Goal: Check status: Check status

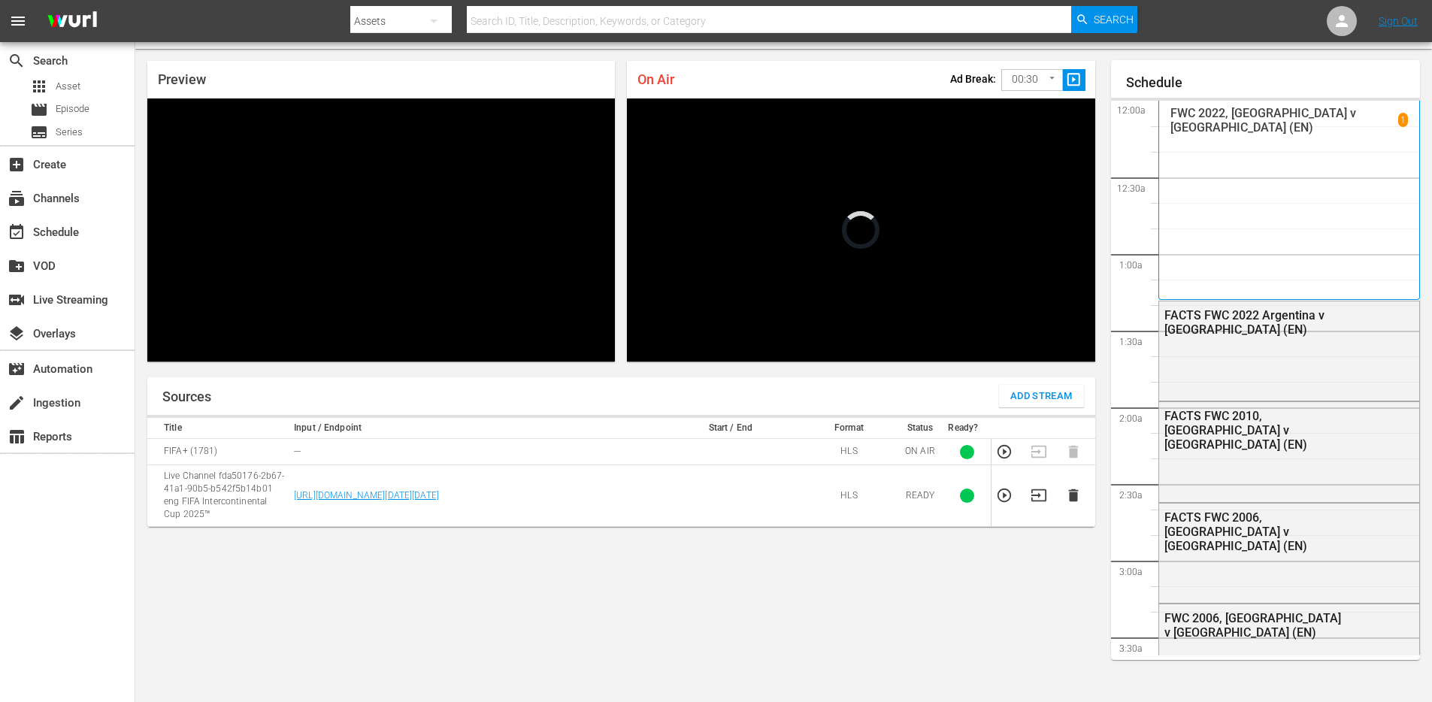
scroll to position [2414, 0]
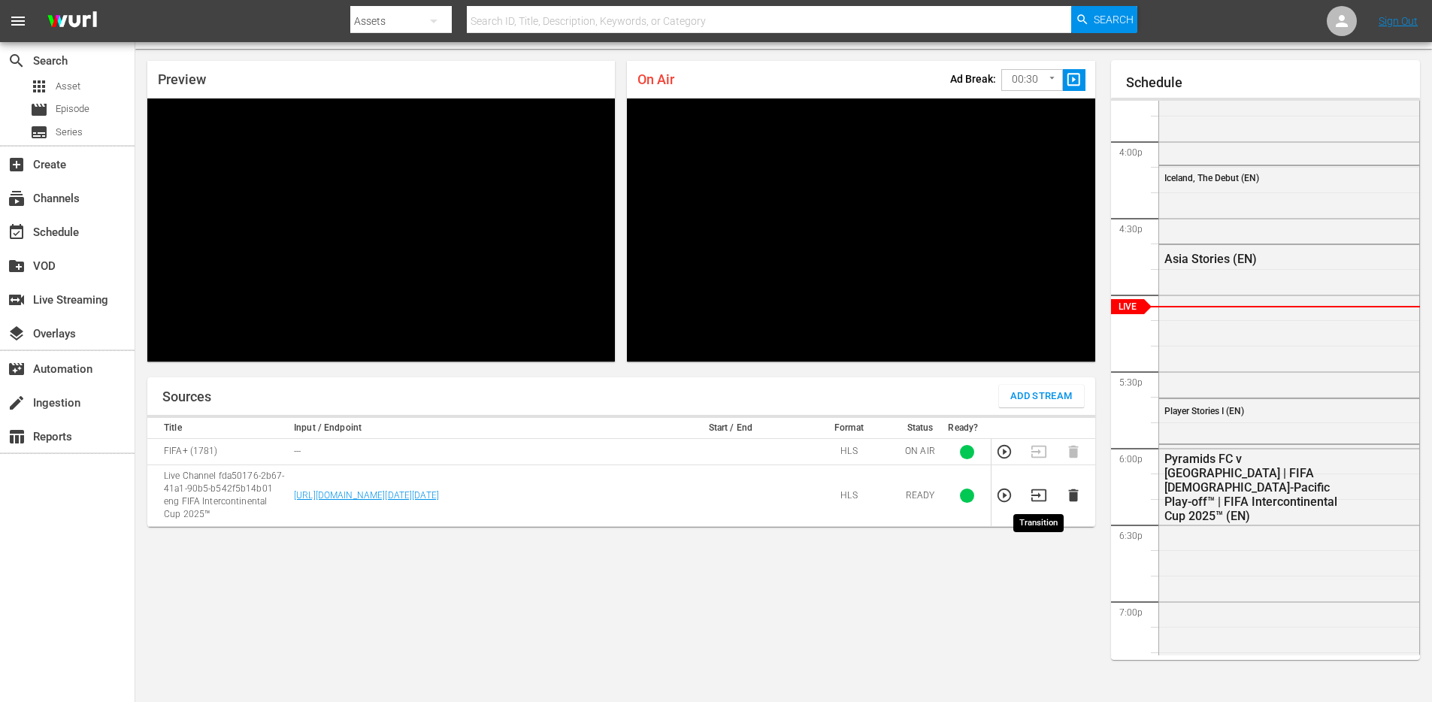
click at [1038, 497] on icon "button" at bounding box center [1038, 496] width 15 height 12
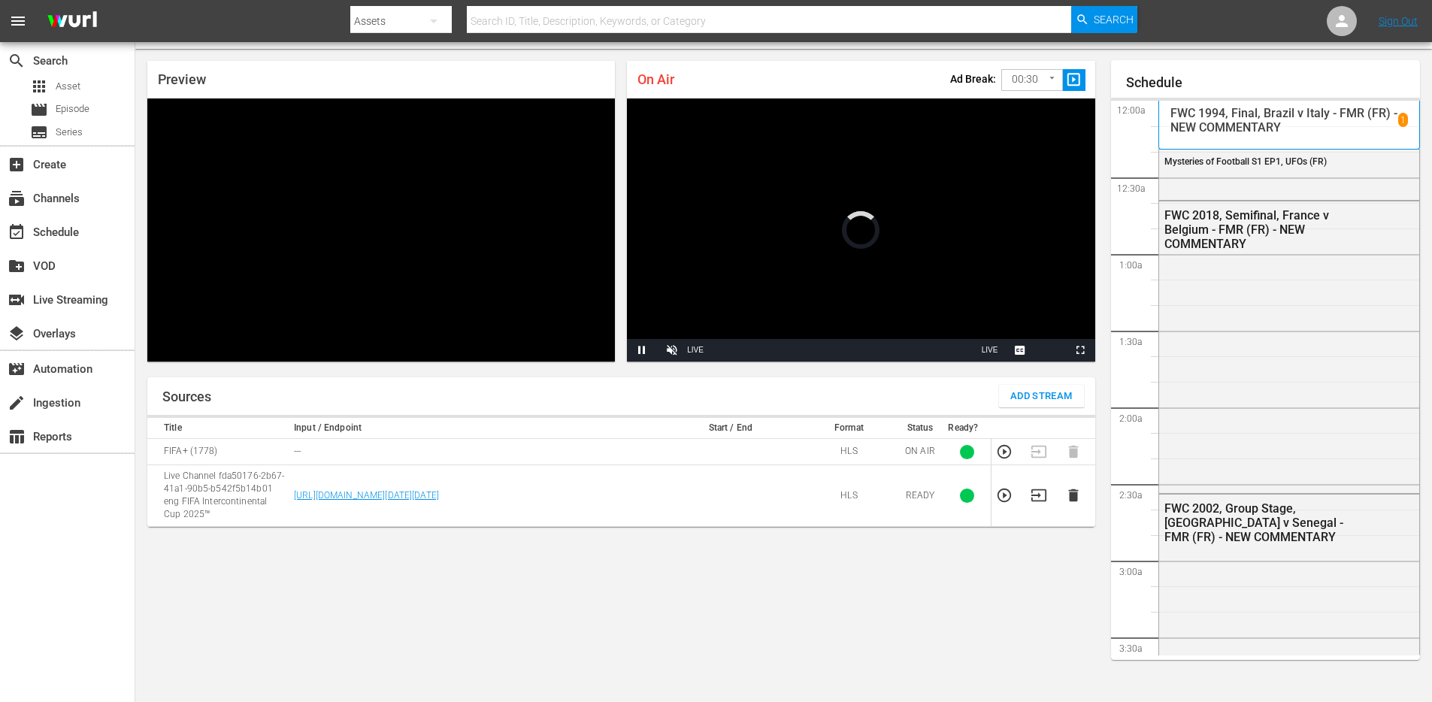
scroll to position [2416, 0]
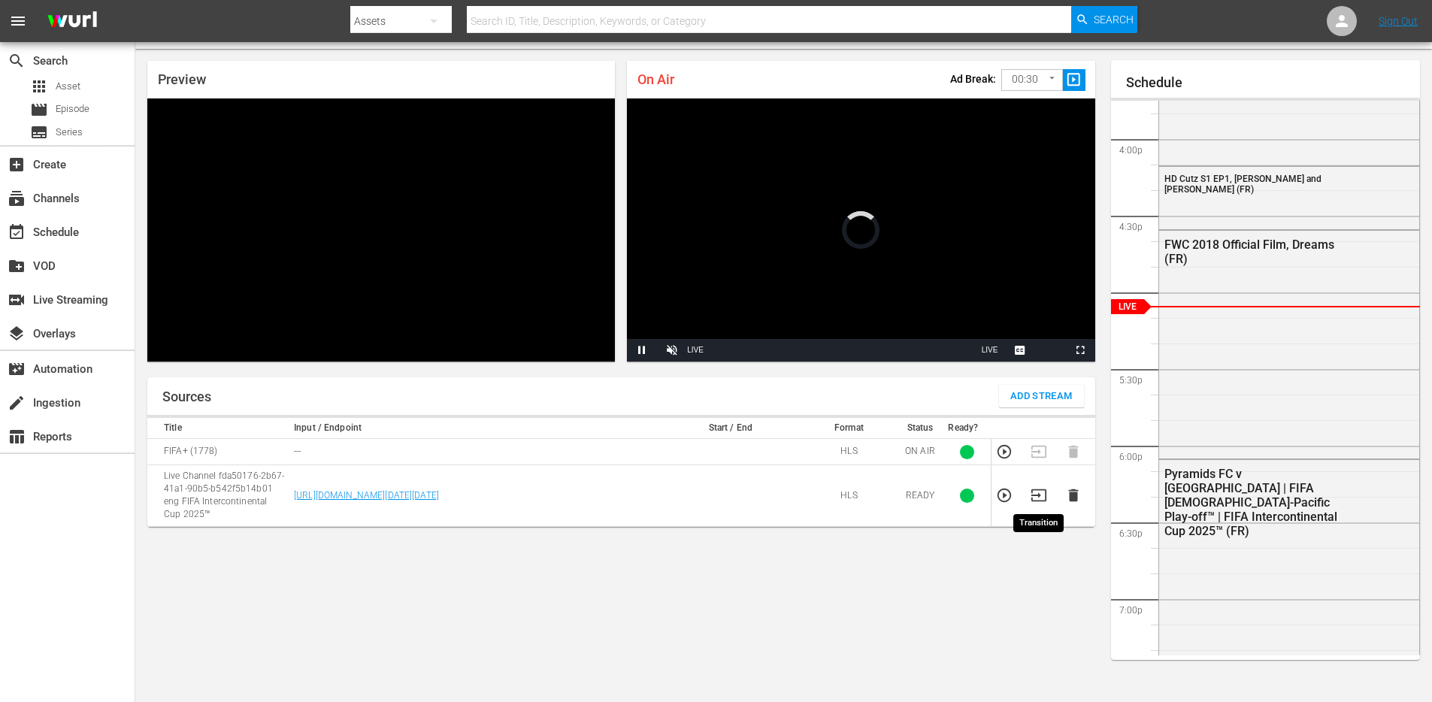
click at [1038, 499] on icon "button" at bounding box center [1039, 495] width 17 height 17
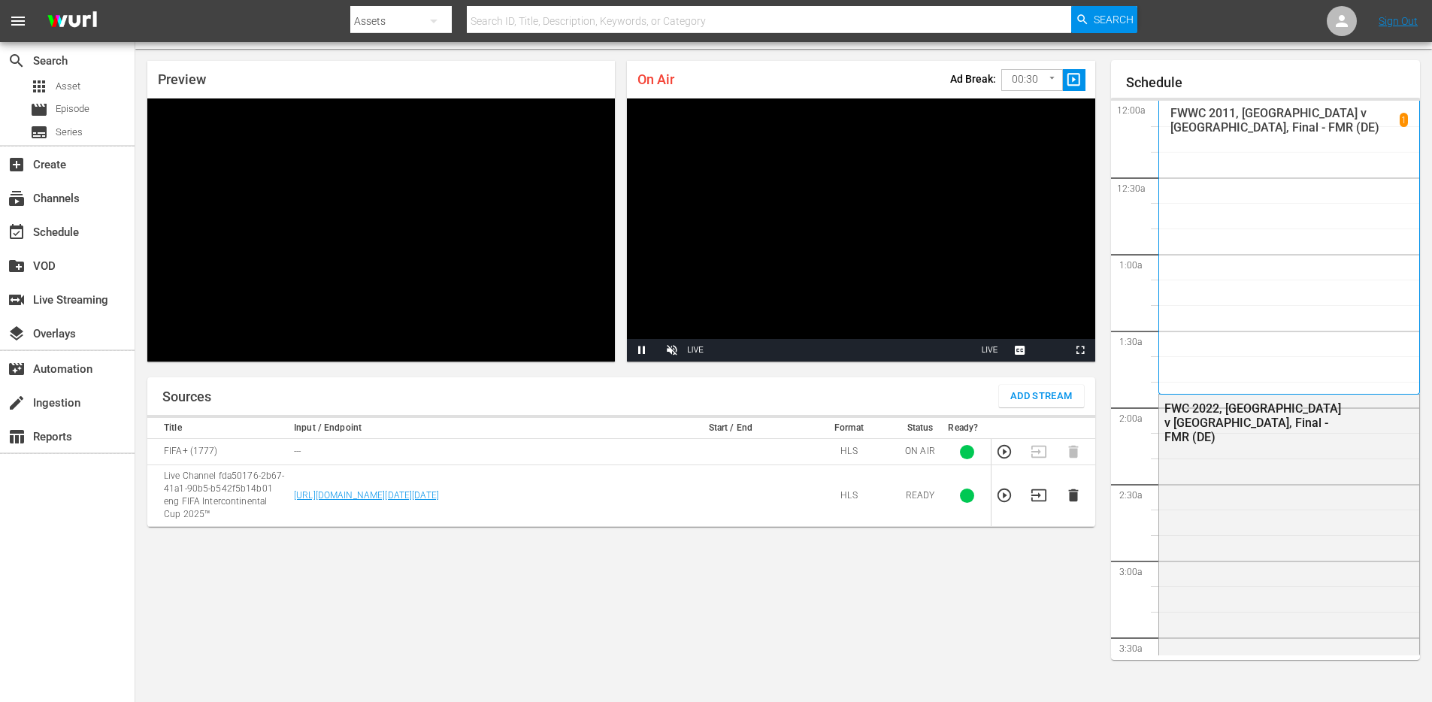
scroll to position [2418, 0]
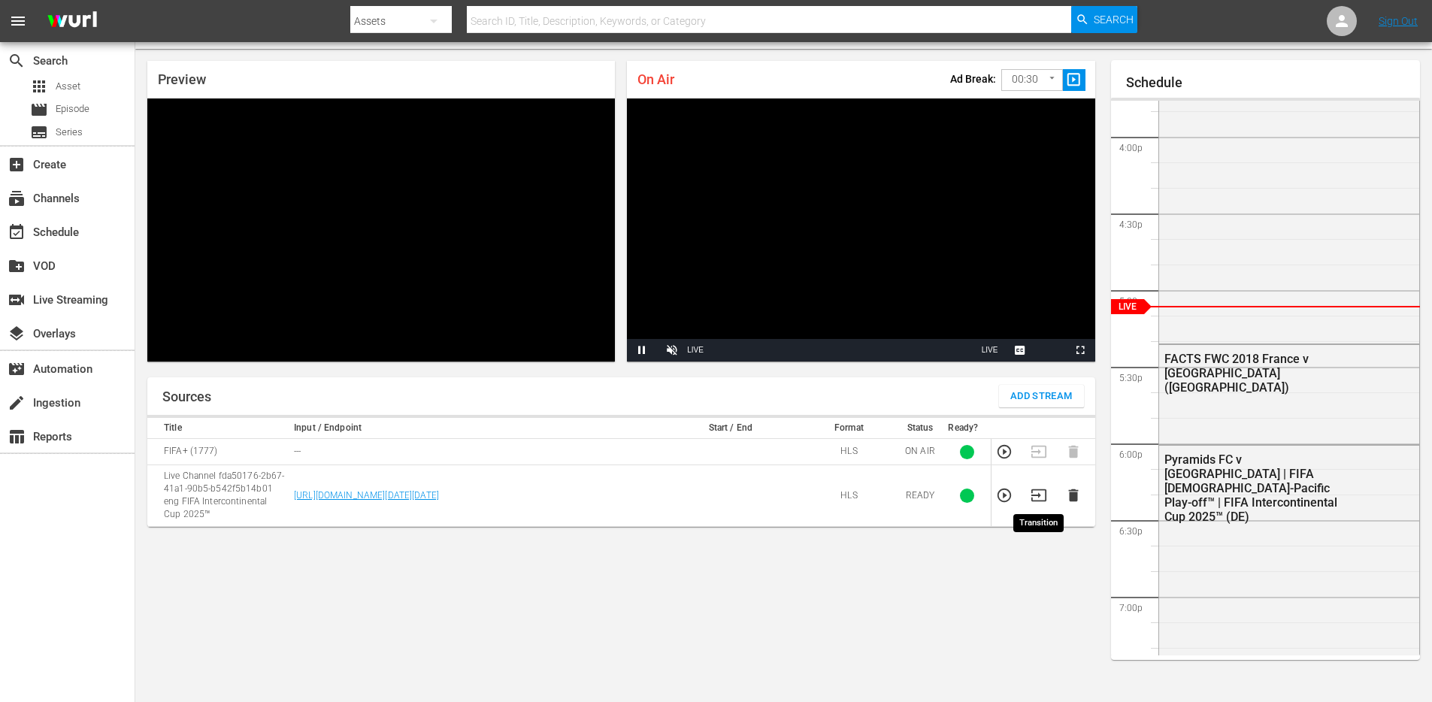
click at [1035, 495] on icon "button" at bounding box center [1038, 496] width 15 height 12
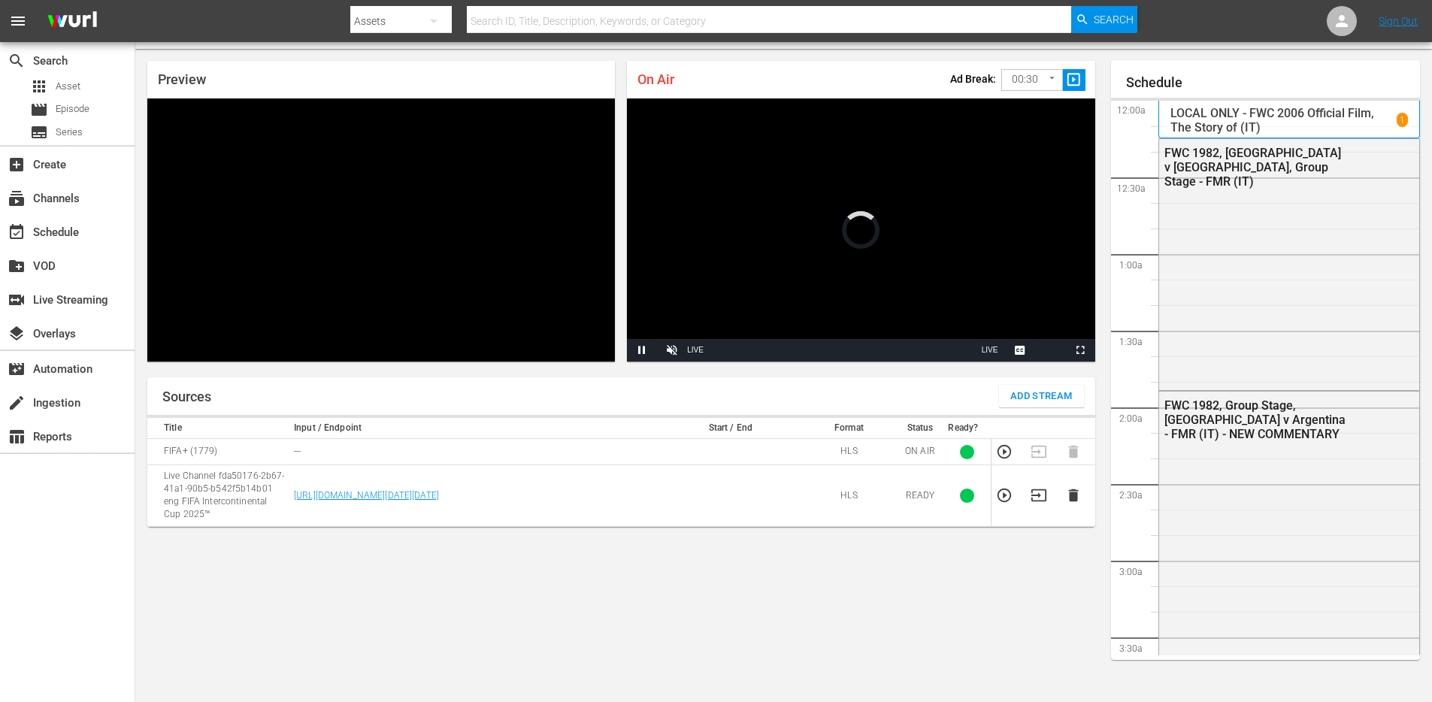
scroll to position [2420, 0]
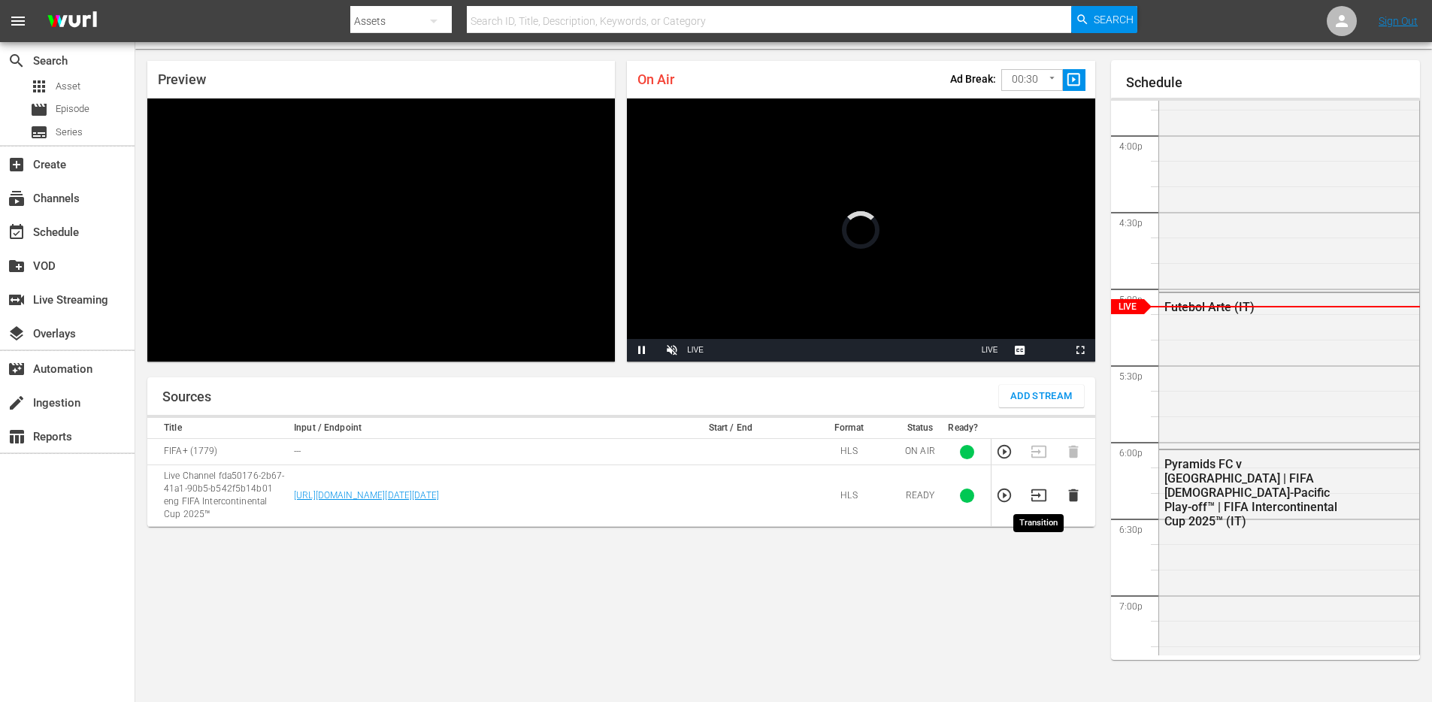
click at [1040, 497] on icon "button" at bounding box center [1039, 495] width 17 height 17
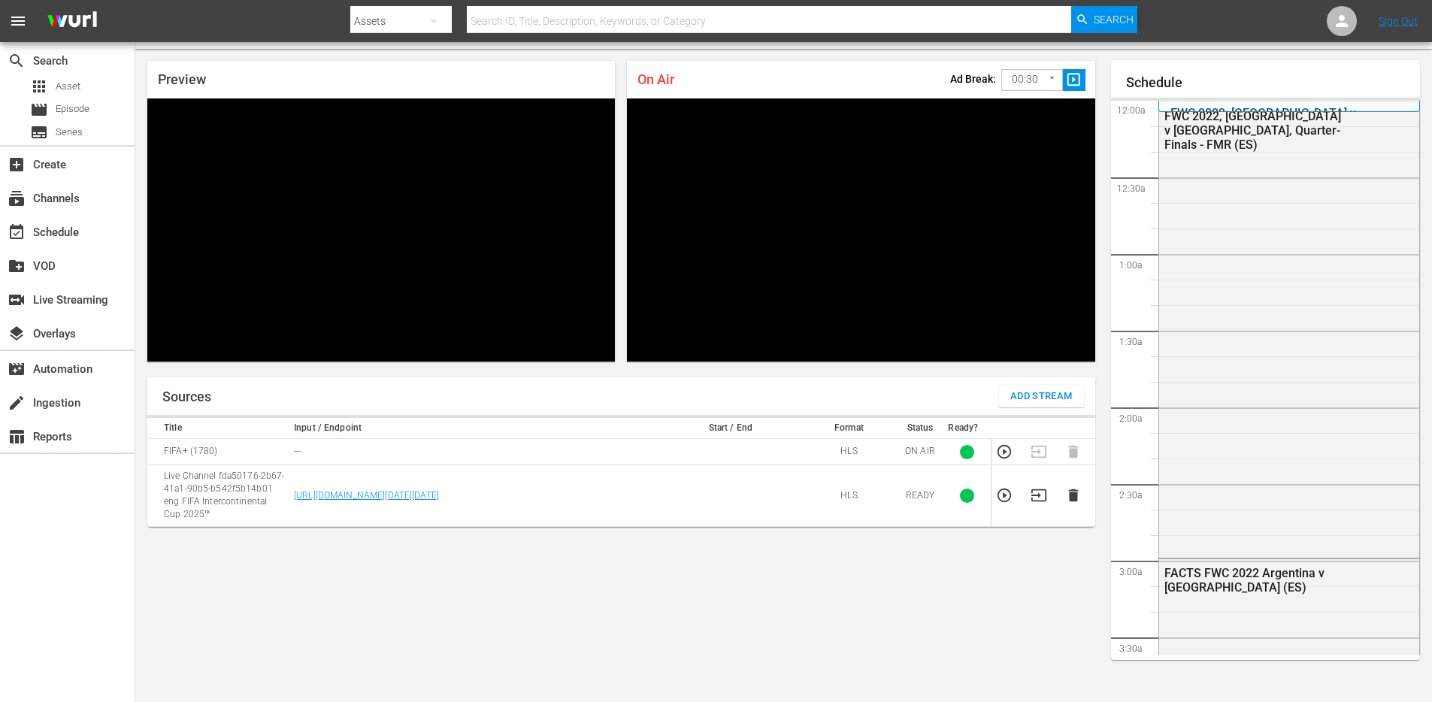
scroll to position [2422, 0]
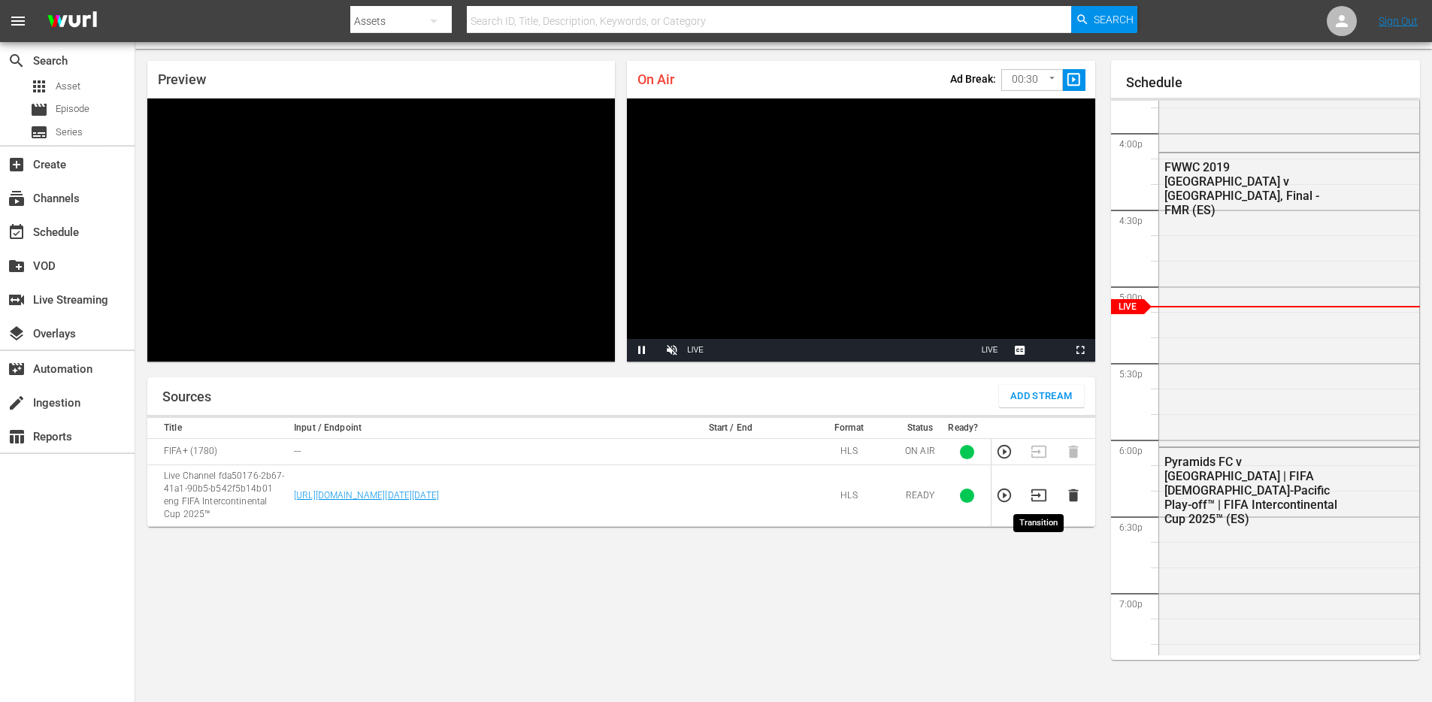
click at [1036, 495] on icon "button" at bounding box center [1039, 495] width 17 height 17
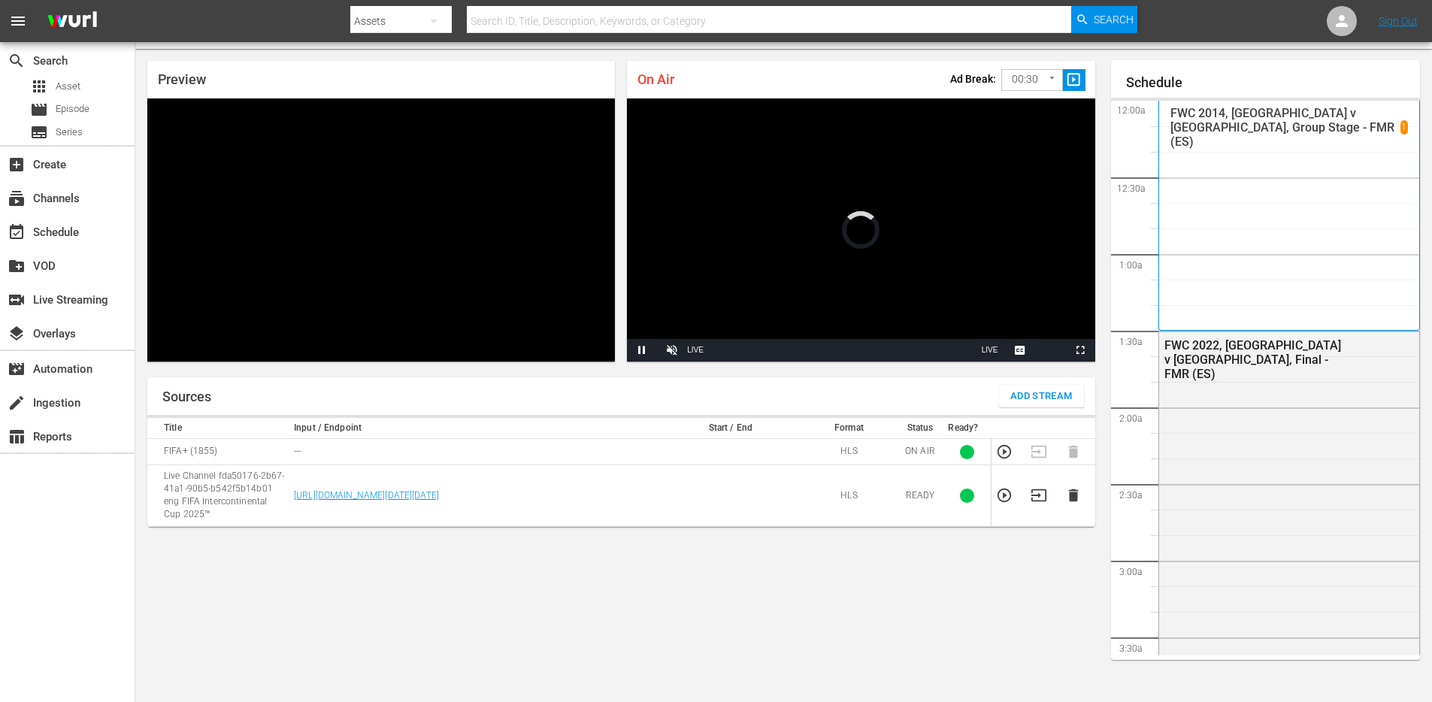
scroll to position [2423, 0]
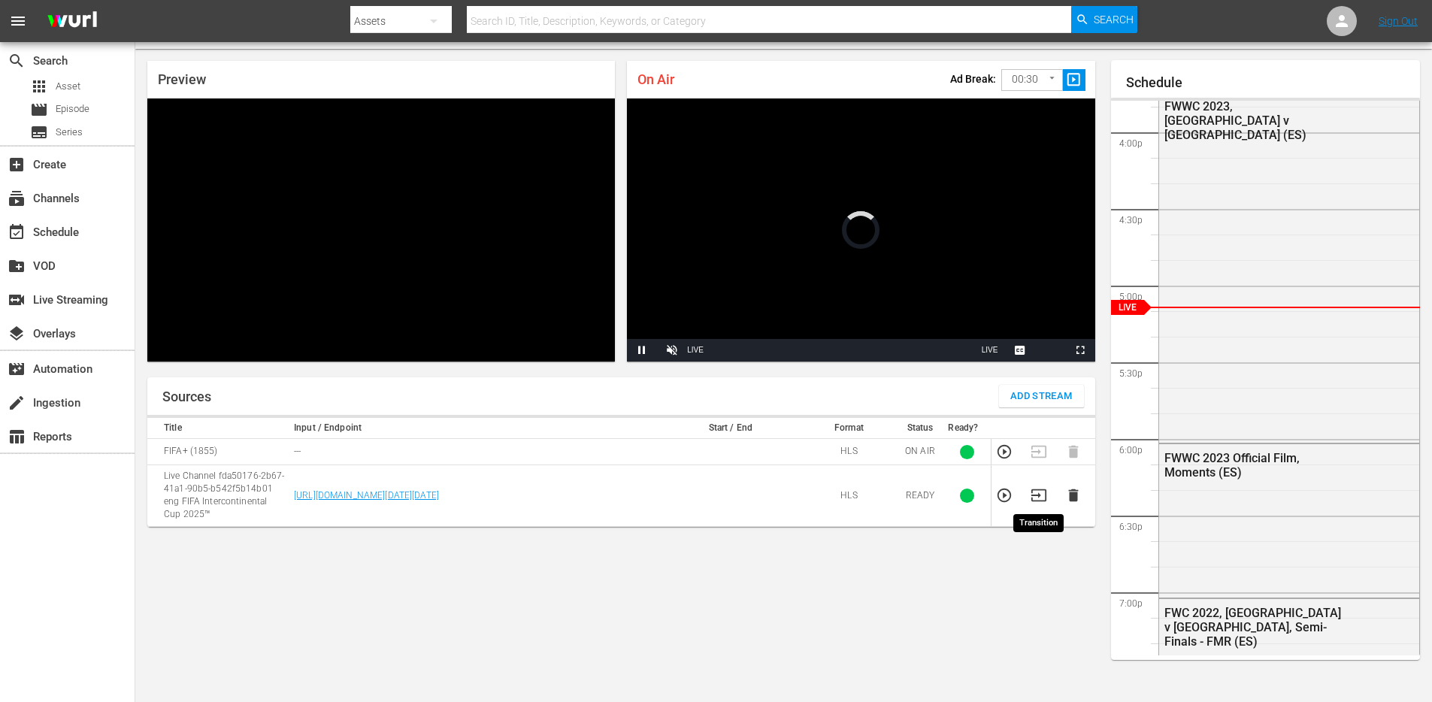
click at [1038, 498] on icon "button" at bounding box center [1039, 495] width 17 height 17
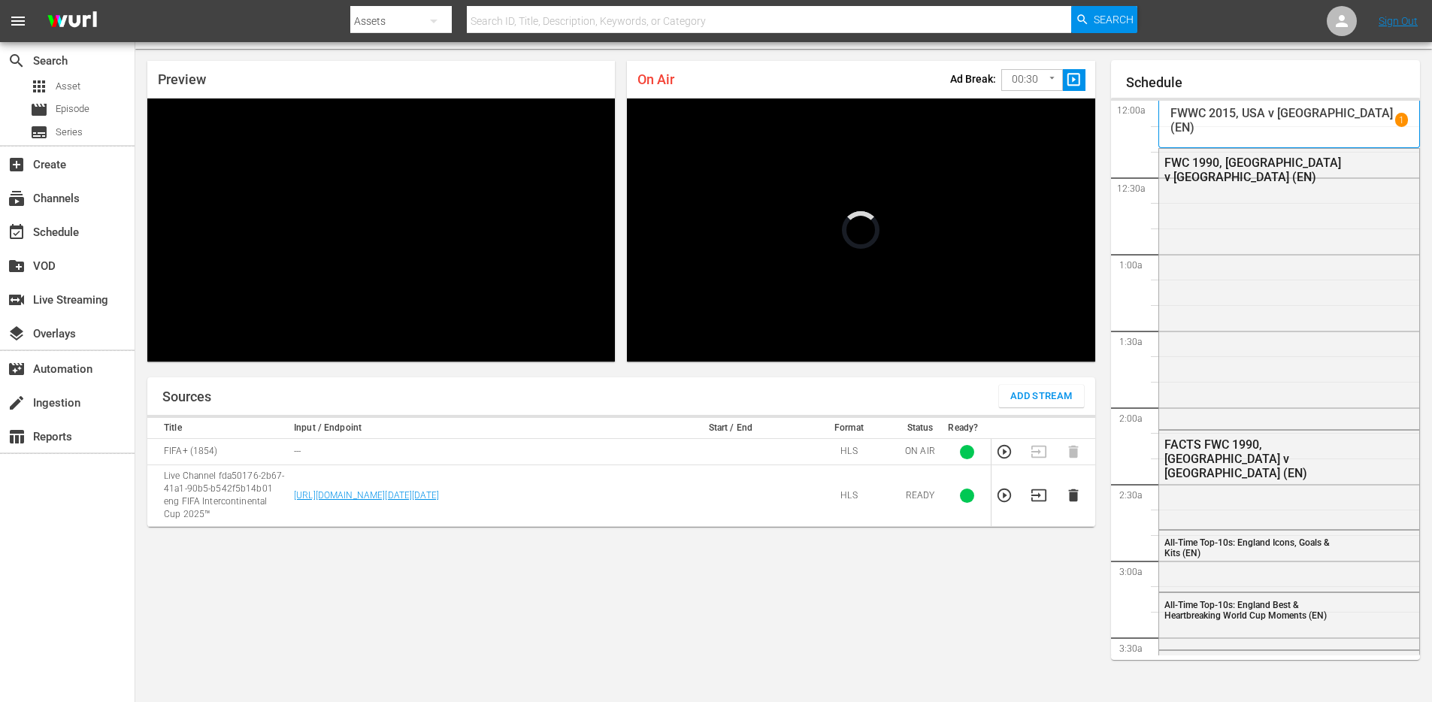
scroll to position [1351, 0]
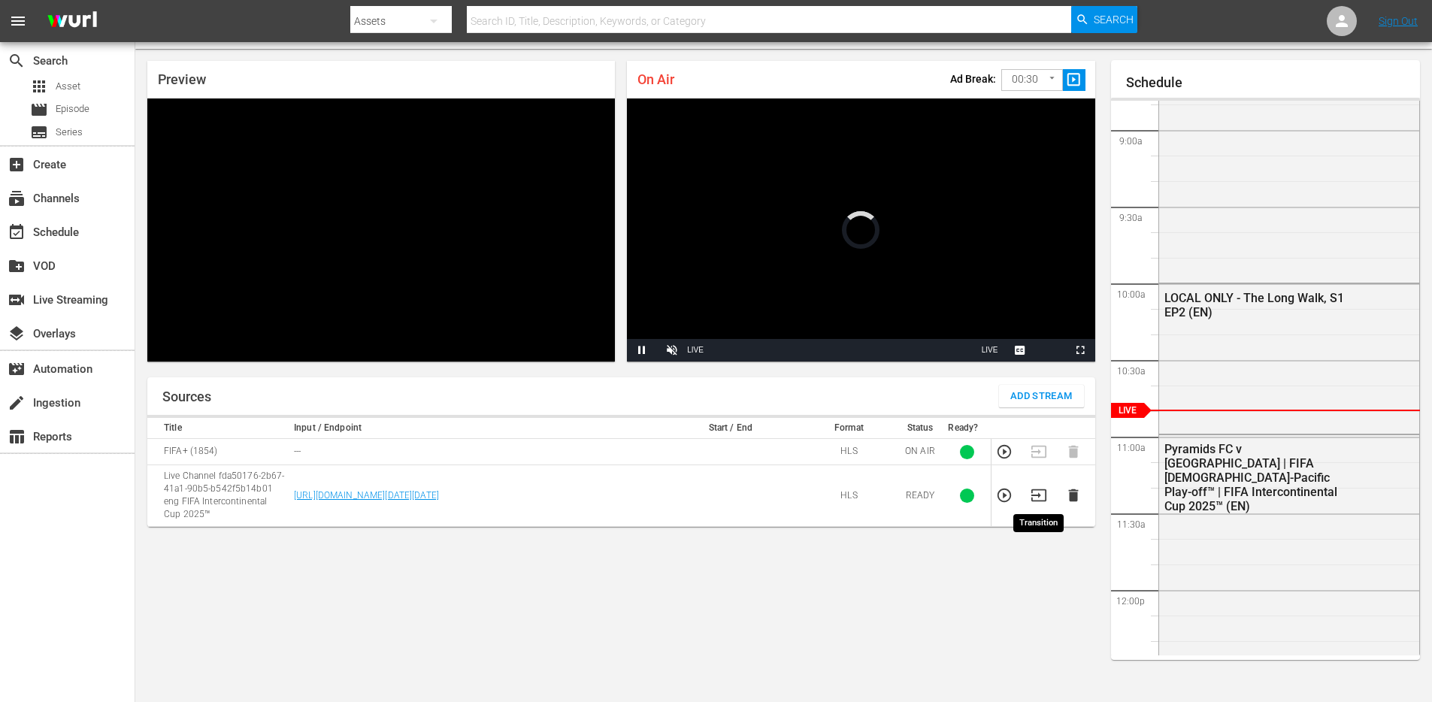
click at [1033, 494] on icon "button" at bounding box center [1039, 495] width 17 height 17
